Goal: Find specific page/section: Find specific page/section

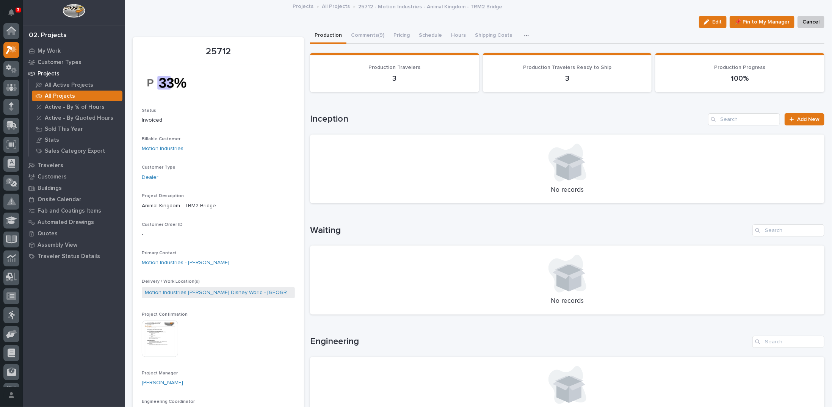
scroll to position [19, 0]
click at [47, 175] on p "Customers" at bounding box center [52, 177] width 29 height 7
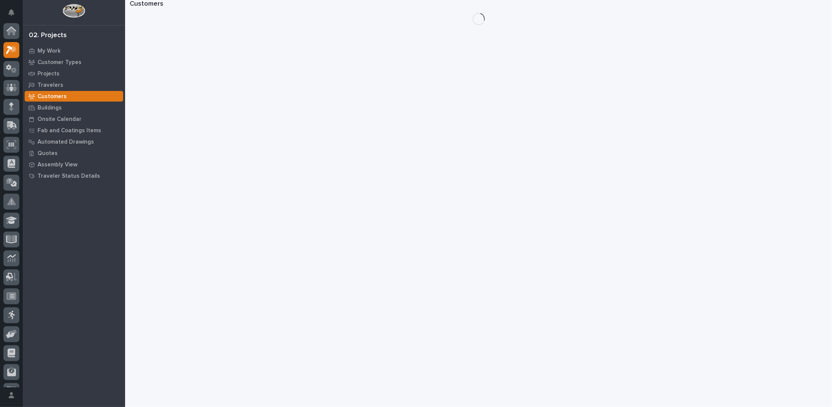
scroll to position [19, 0]
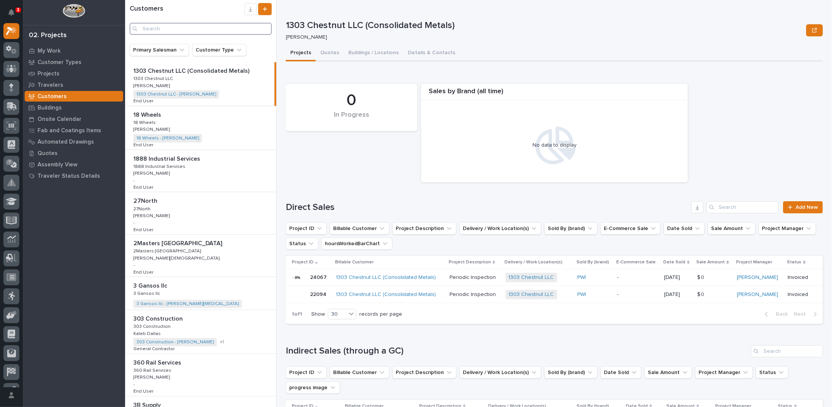
click at [152, 27] on input "Search" at bounding box center [201, 29] width 142 height 12
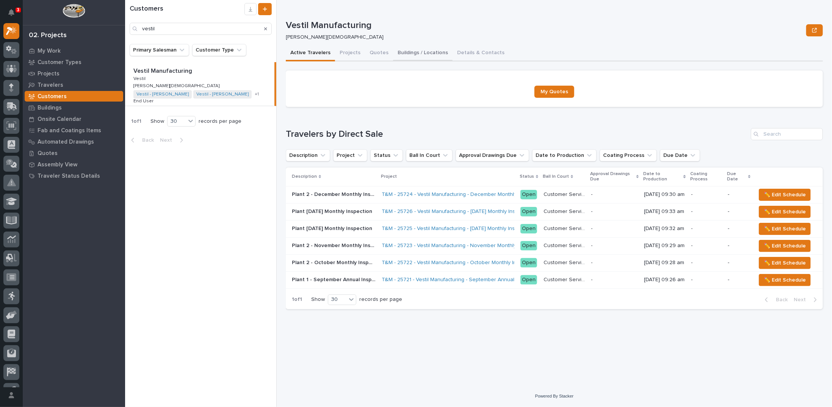
click at [429, 52] on button "Buildings / Locations" at bounding box center [423, 53] width 60 height 16
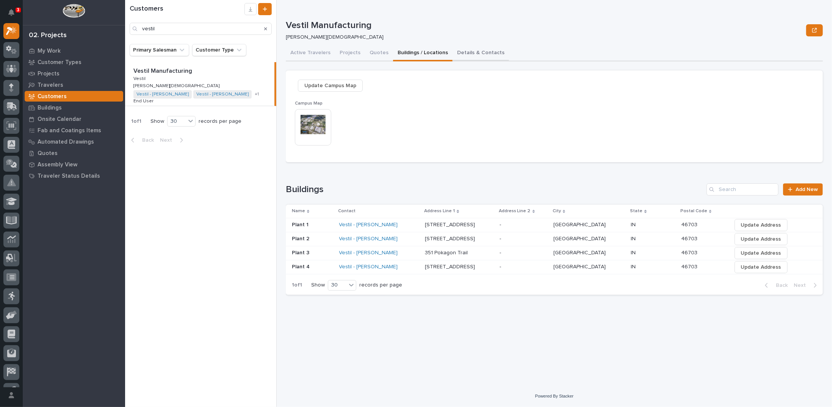
click at [471, 55] on button "Details & Contacts" at bounding box center [481, 53] width 56 height 16
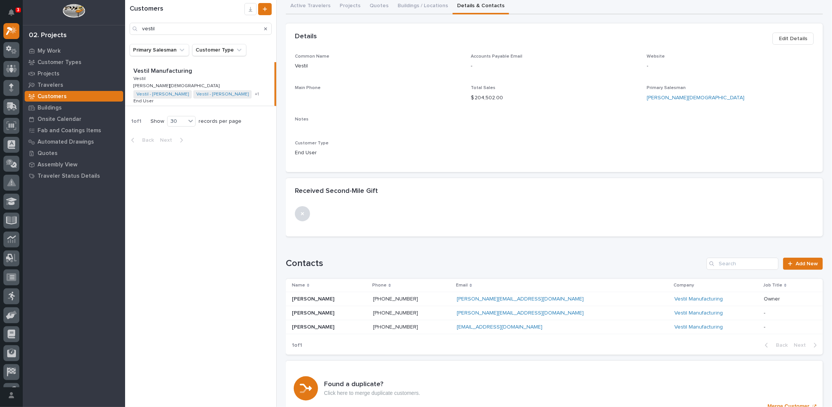
scroll to position [82, 0]
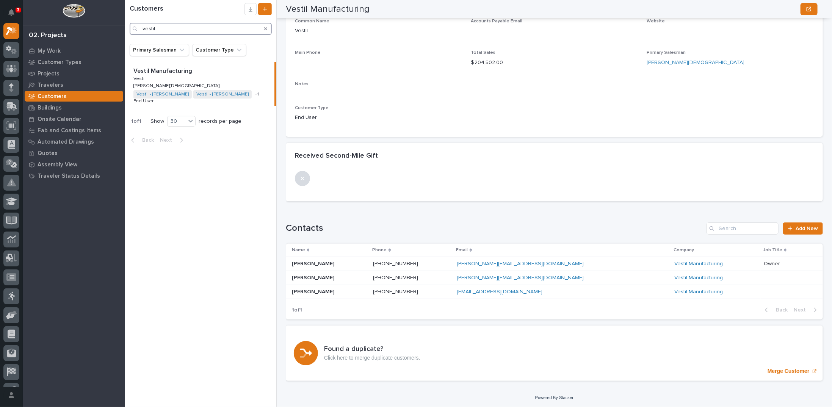
drag, startPoint x: 185, startPoint y: 29, endPoint x: 31, endPoint y: 27, distance: 153.5
click at [125, 27] on div "3 My Settings Log Out 02. Projects My Work Customer Types Projects Travelers Cu…" at bounding box center [478, 203] width 707 height 407
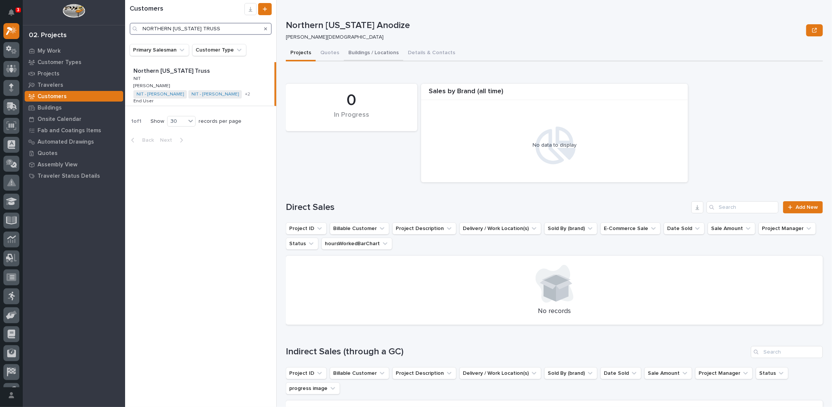
type input "NORTHERN [US_STATE] TRUSS"
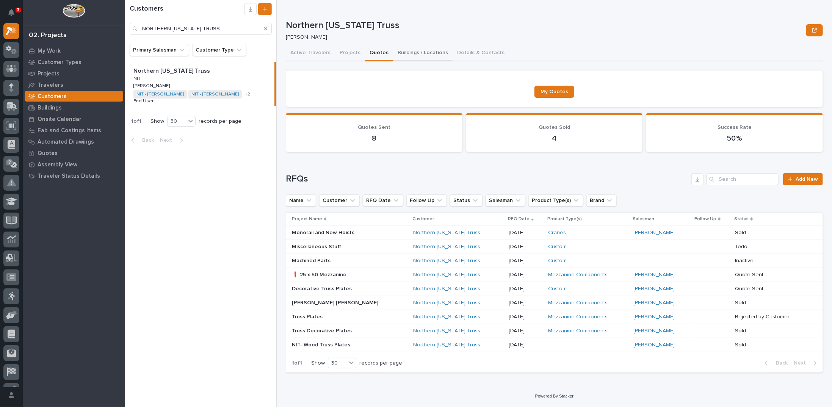
click at [422, 50] on button "Buildings / Locations" at bounding box center [423, 53] width 60 height 16
